Goal: Obtain resource: Obtain resource

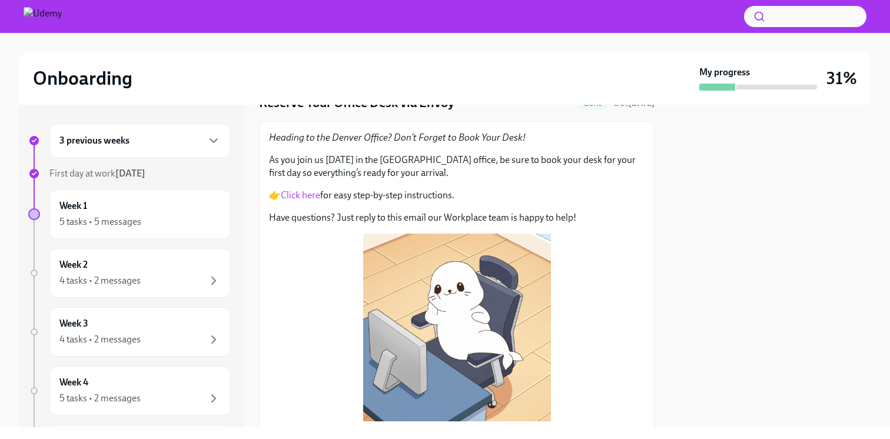
scroll to position [61, 0]
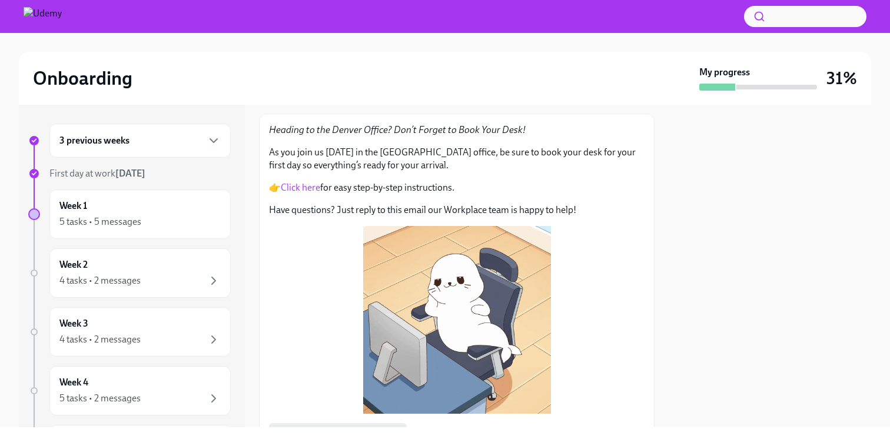
click at [300, 182] on link "Click here" at bounding box center [300, 187] width 39 height 11
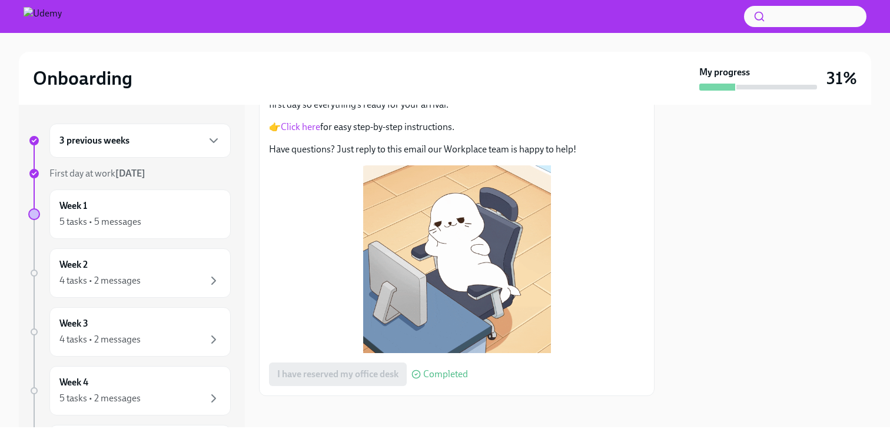
scroll to position [128, 0]
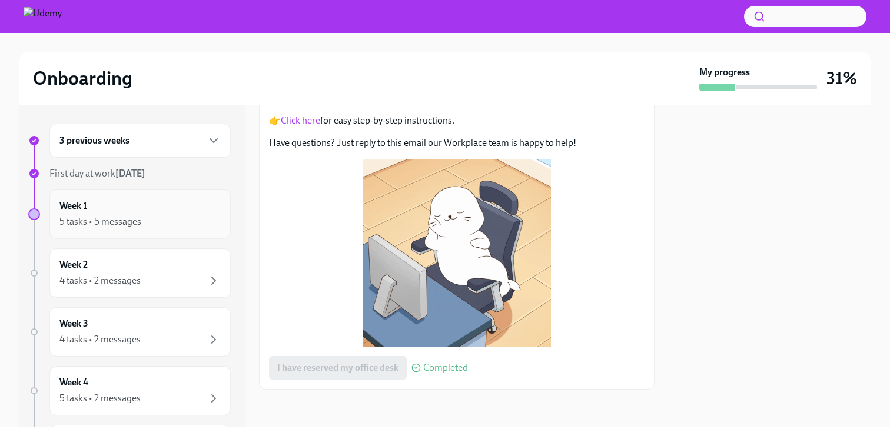
click at [172, 208] on div "Week 1 5 tasks • 5 messages" at bounding box center [139, 214] width 161 height 29
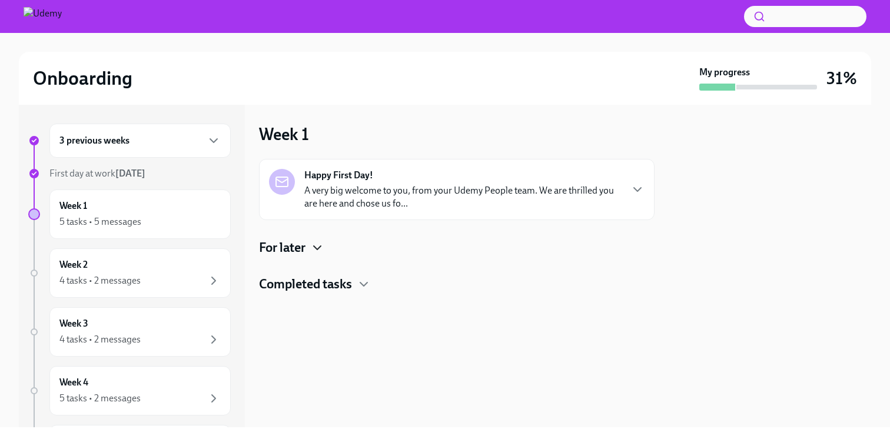
click at [323, 248] on icon "button" at bounding box center [317, 248] width 14 height 14
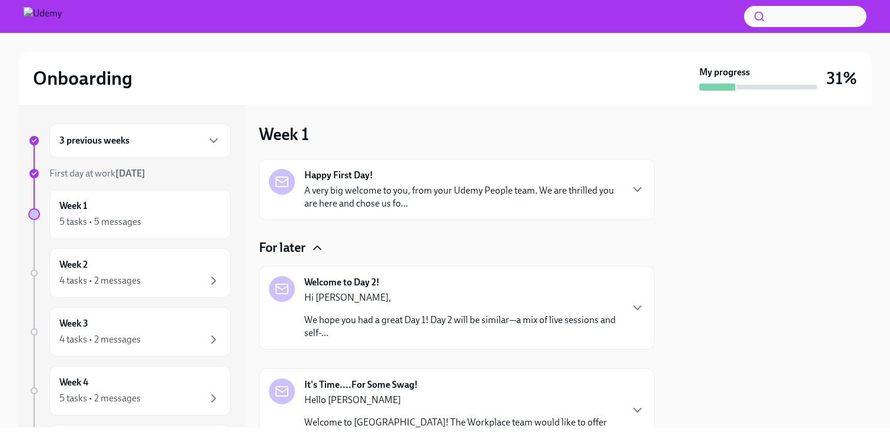
click at [593, 203] on p "A very big welcome to you, from your Udemy People team. We are thrilled you are…" at bounding box center [462, 197] width 317 height 26
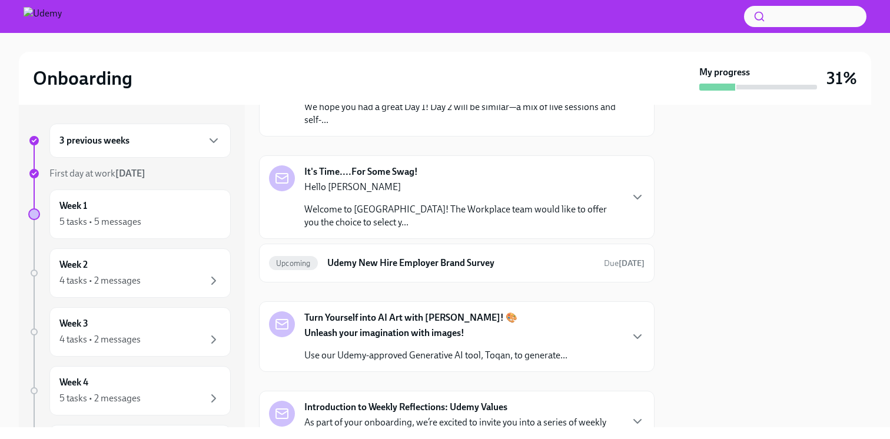
scroll to position [637, 0]
click at [639, 101] on icon "button" at bounding box center [637, 94] width 14 height 14
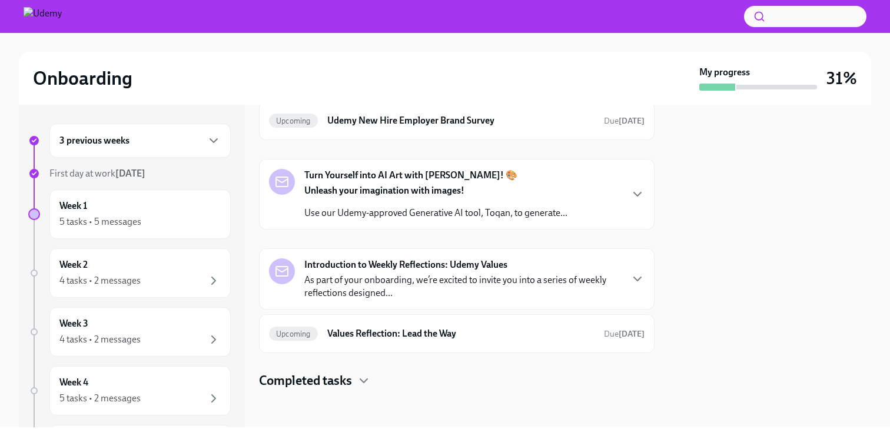
scroll to position [1165, 0]
click at [637, 62] on icon "button" at bounding box center [637, 55] width 14 height 14
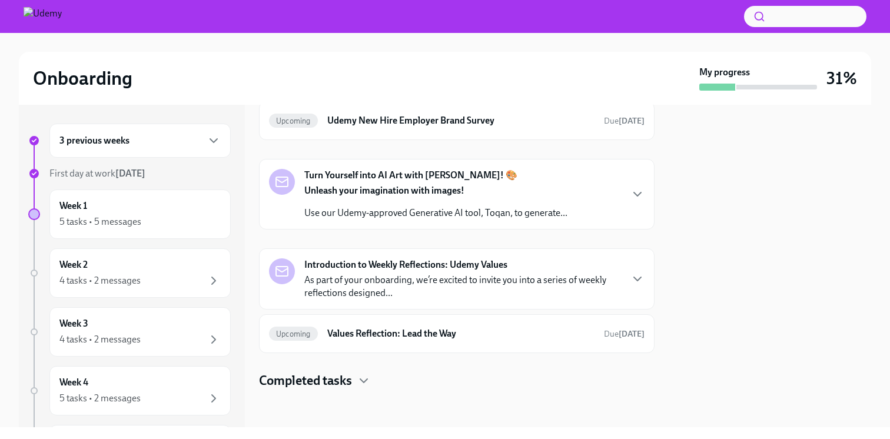
drag, startPoint x: 559, startPoint y: 194, endPoint x: 495, endPoint y: 196, distance: 63.6
copy p "5OZ6WYKGN0"
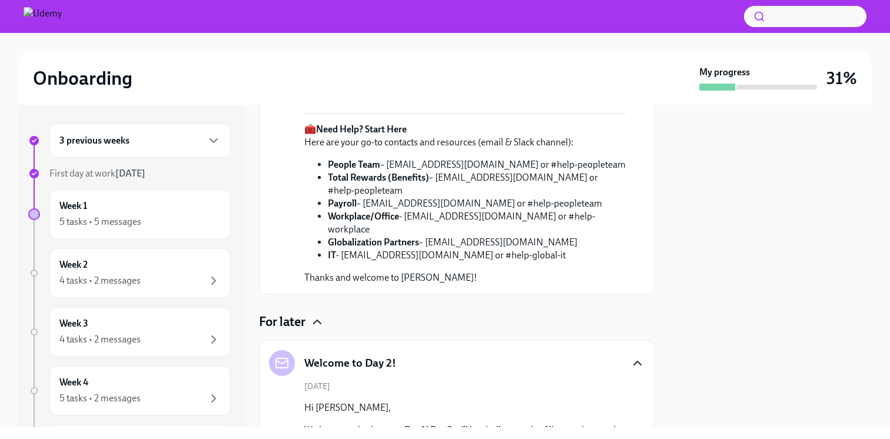
scroll to position [257, 0]
